Goal: Find specific page/section: Find specific page/section

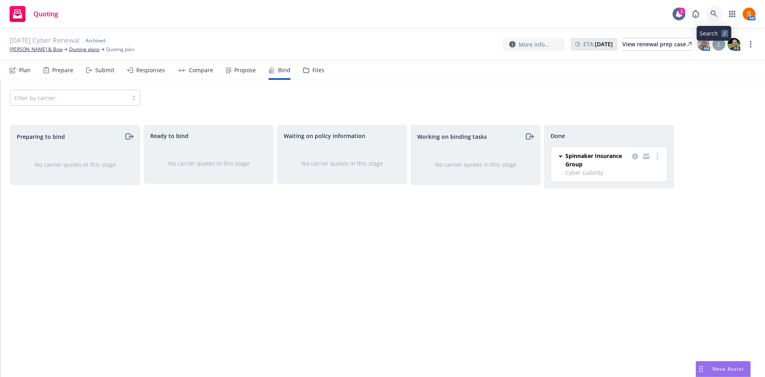
click at [713, 10] on link at bounding box center [714, 14] width 16 height 16
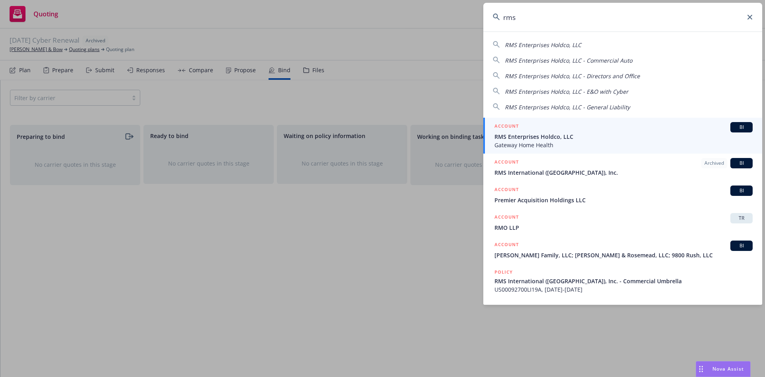
type input "rms"
click at [549, 142] on span "Gateway Home Health" at bounding box center [624, 145] width 258 height 8
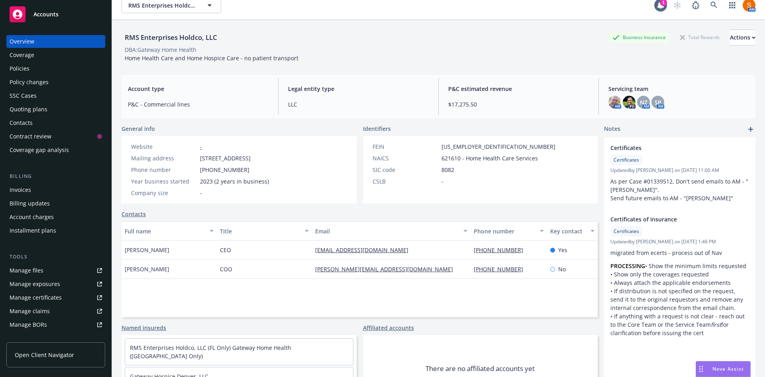
scroll to position [10, 0]
click at [53, 64] on div "Policies" at bounding box center [56, 68] width 92 height 13
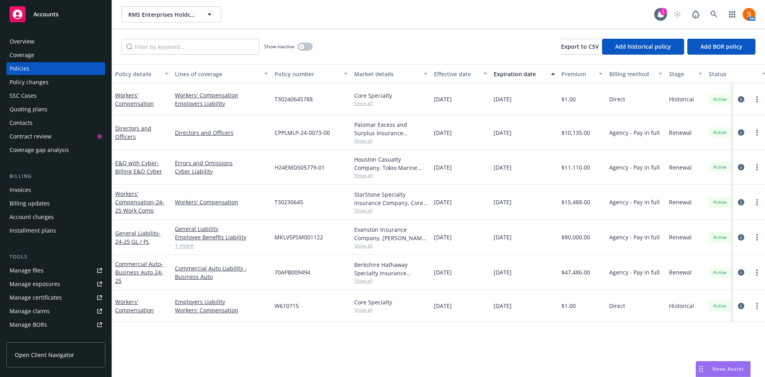
click at [33, 42] on div "Overview" at bounding box center [22, 41] width 25 height 13
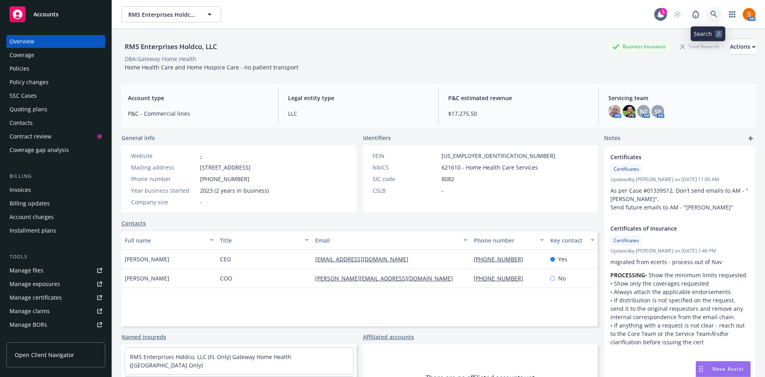
click at [708, 7] on link at bounding box center [714, 14] width 16 height 16
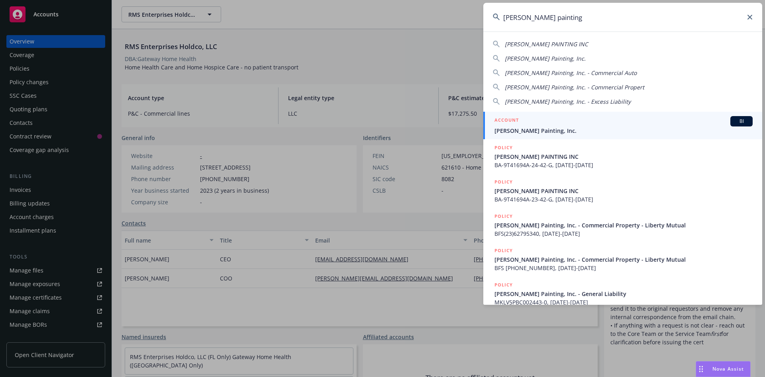
type input "[PERSON_NAME] painting"
click at [549, 122] on div "ACCOUNT BI" at bounding box center [624, 121] width 258 height 10
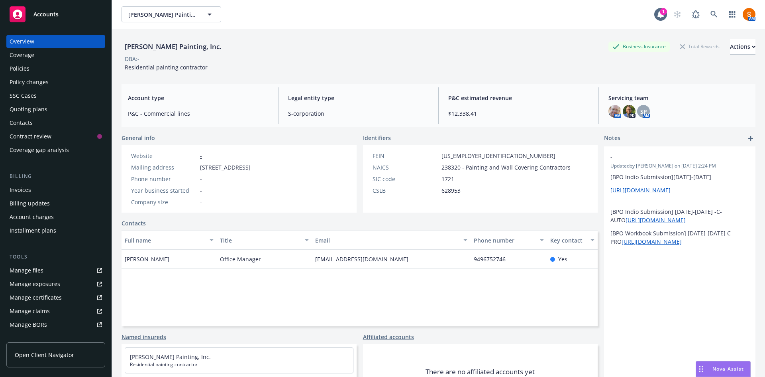
click at [35, 70] on div "Policies" at bounding box center [56, 68] width 92 height 13
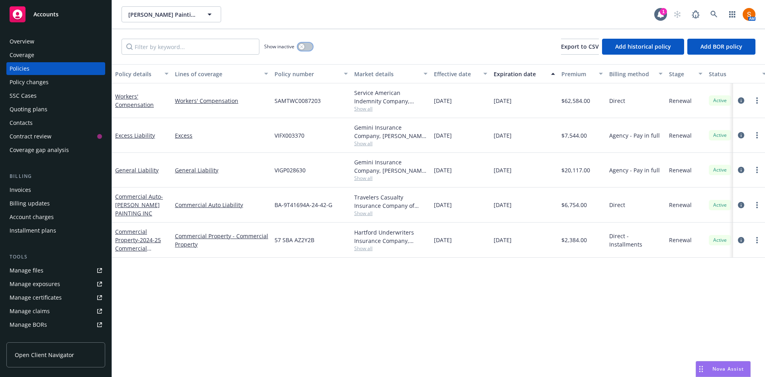
click at [307, 48] on button "button" at bounding box center [305, 47] width 15 height 8
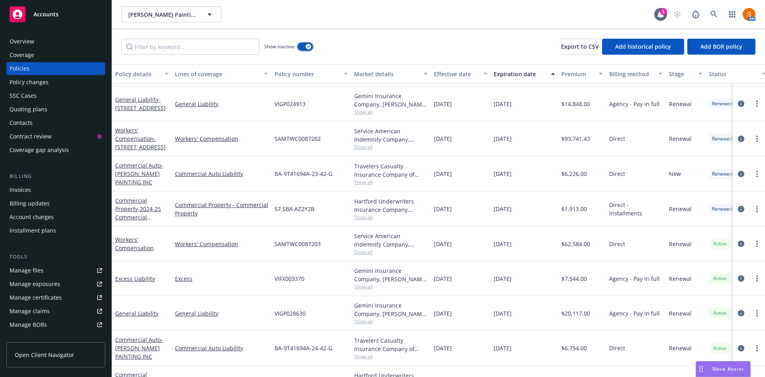
scroll to position [604, 0]
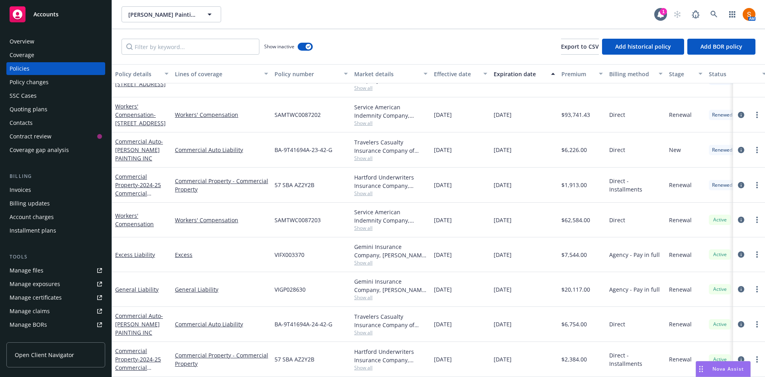
click at [366, 294] on span "Show all" at bounding box center [390, 297] width 73 height 7
click at [721, 20] on span at bounding box center [714, 14] width 16 height 16
click at [710, 18] on link at bounding box center [714, 14] width 16 height 16
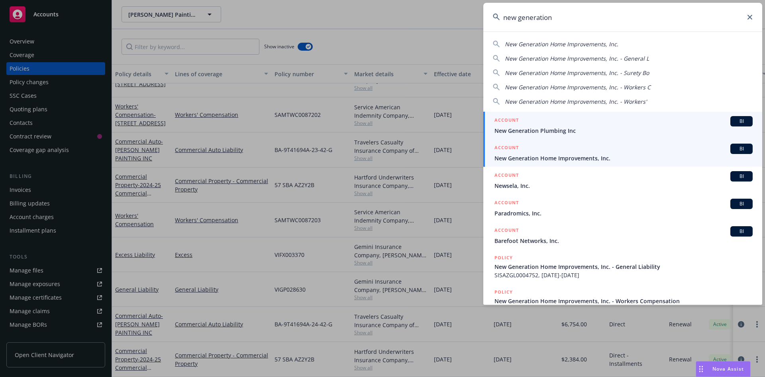
type input "new generation"
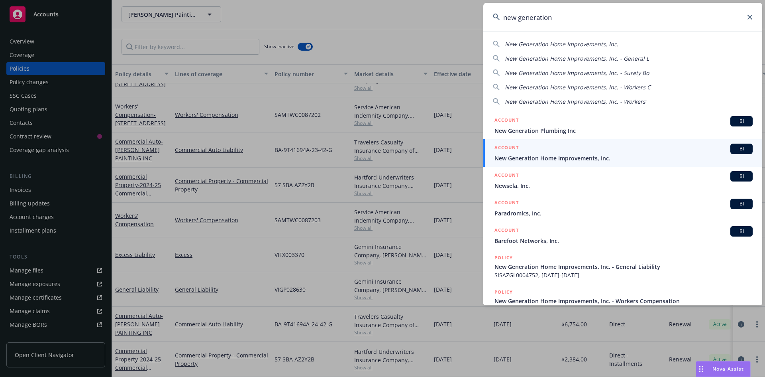
click at [558, 144] on div "ACCOUNT BI" at bounding box center [624, 149] width 258 height 10
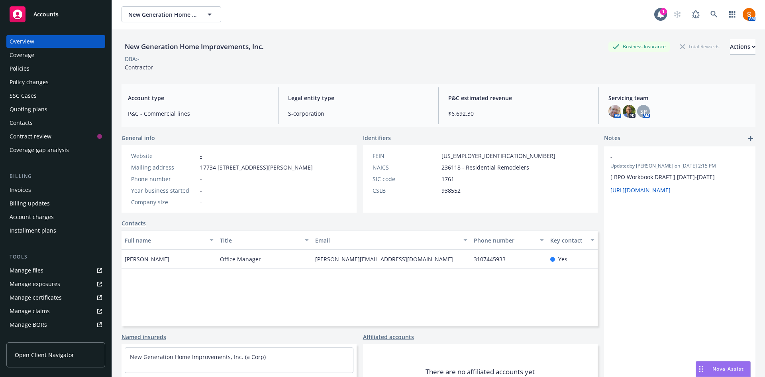
click at [30, 186] on div "Invoices" at bounding box center [21, 189] width 22 height 13
